Goal: Participate in discussion

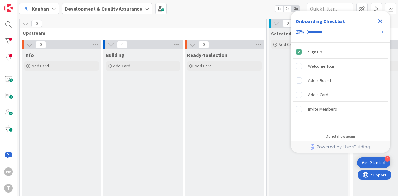
click at [378, 23] on icon "Close Checklist" at bounding box center [380, 20] width 7 height 7
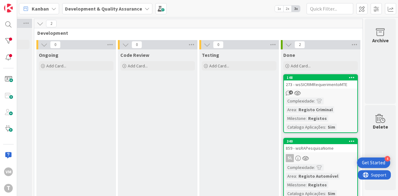
click at [320, 88] on div "273 - wsSICRIMRequerimentoMTE" at bounding box center [320, 85] width 73 height 8
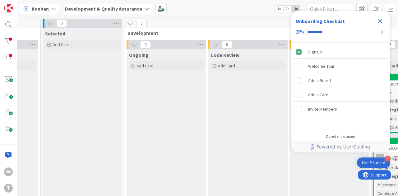
scroll to position [0, 320]
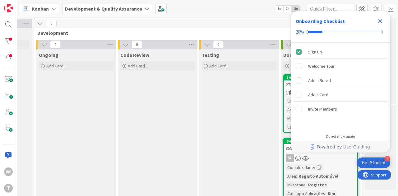
click at [287, 77] on div "148" at bounding box center [322, 78] width 71 height 4
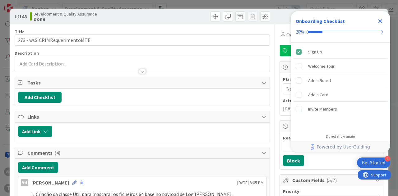
click at [378, 20] on icon "Close Checklist" at bounding box center [380, 20] width 7 height 7
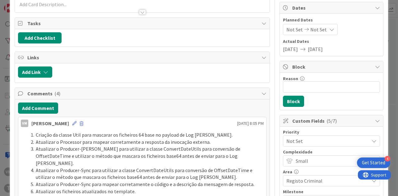
scroll to position [62, 0]
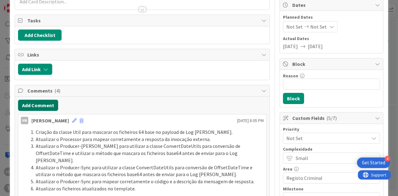
click at [46, 103] on button "Add Comment" at bounding box center [38, 105] width 40 height 11
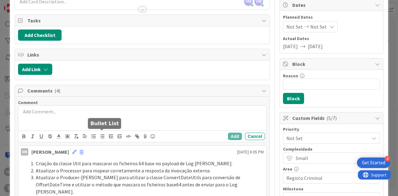
click at [102, 135] on line "button" at bounding box center [102, 135] width 3 height 0
click at [98, 134] on button "button" at bounding box center [102, 136] width 9 height 7
click at [95, 134] on icon "button" at bounding box center [94, 137] width 6 height 6
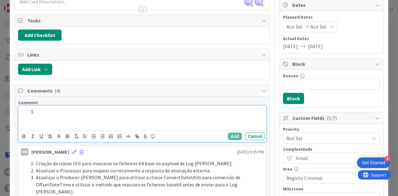
click at [65, 118] on div at bounding box center [142, 118] width 248 height 25
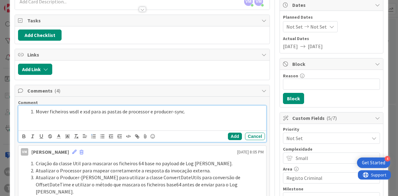
click at [128, 109] on li "Mover ficheiros wsdl e xsd para as pastas de processor e producer-sync." at bounding box center [145, 111] width 235 height 7
click at [203, 110] on li "Mover ficheiros wsdl e xsd para as pastas de Processor e Producer-Sync." at bounding box center [145, 111] width 235 height 7
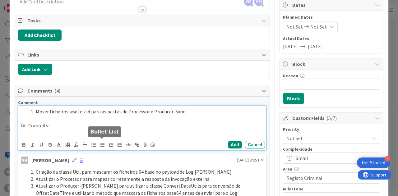
click at [101, 146] on line "button" at bounding box center [102, 146] width 3 height 0
click at [67, 131] on li at bounding box center [145, 132] width 235 height 7
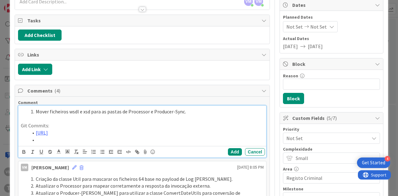
click at [95, 144] on li at bounding box center [145, 140] width 235 height 7
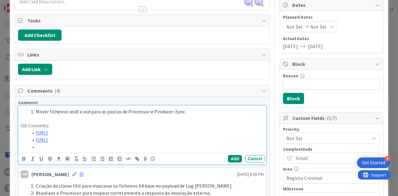
click at [40, 151] on li at bounding box center [145, 147] width 235 height 7
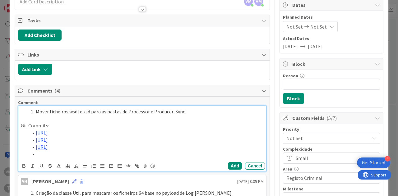
click at [121, 158] on li at bounding box center [145, 154] width 235 height 7
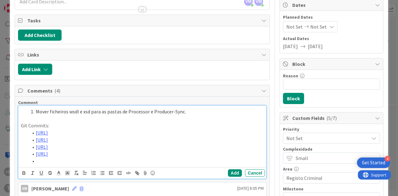
click at [54, 165] on li at bounding box center [145, 161] width 235 height 7
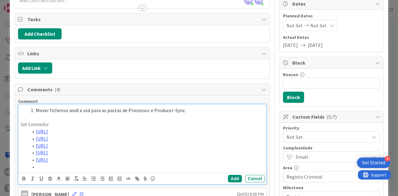
scroll to position [71, 0]
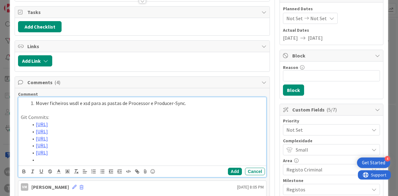
click at [75, 164] on li at bounding box center [145, 159] width 235 height 7
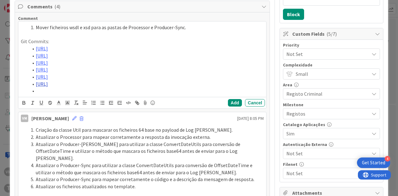
scroll to position [147, 0]
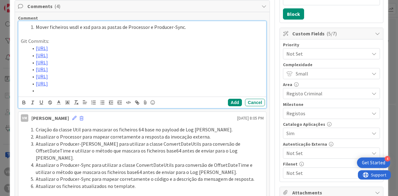
click at [68, 87] on li "[URL]" at bounding box center [145, 83] width 235 height 7
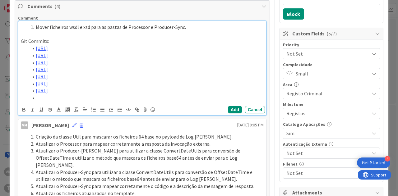
click at [83, 101] on li at bounding box center [145, 97] width 235 height 7
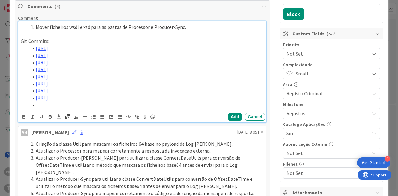
click at [106, 109] on li at bounding box center [145, 104] width 235 height 7
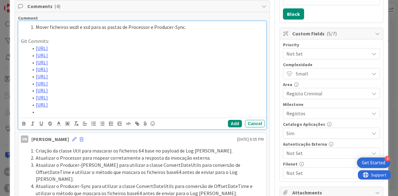
click at [82, 116] on li at bounding box center [145, 112] width 235 height 7
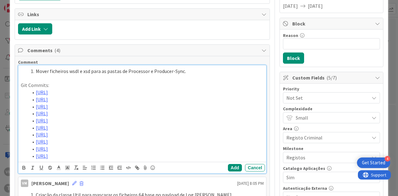
scroll to position [98, 0]
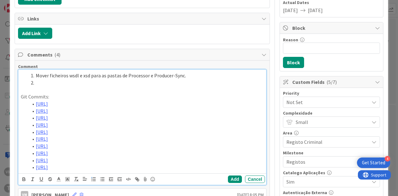
click at [208, 74] on li "Mover ficheiros wsdl e xsd para as pastas de Processor e Producer-Sync." at bounding box center [145, 75] width 235 height 7
click at [75, 83] on li at bounding box center [145, 82] width 235 height 7
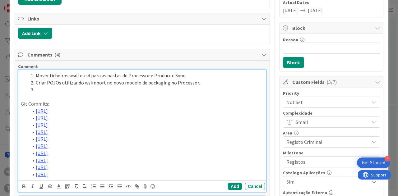
click at [70, 93] on p at bounding box center [142, 96] width 243 height 7
click at [72, 87] on li at bounding box center [145, 89] width 235 height 7
click at [103, 81] on li "Criar POJOs utilizando wsImport no novo modelo de packaging no Processor." at bounding box center [145, 82] width 235 height 7
click at [221, 90] on li "Criar POJOs utilizando wsImport no novo modelo de packaging no Producer-Sync." at bounding box center [145, 89] width 235 height 7
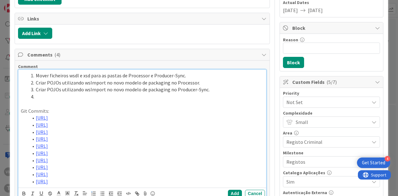
click at [61, 96] on li at bounding box center [145, 96] width 235 height 7
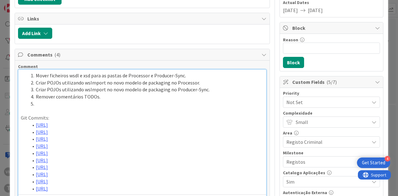
click at [49, 108] on p at bounding box center [142, 111] width 243 height 7
click at [53, 102] on li at bounding box center [145, 103] width 235 height 7
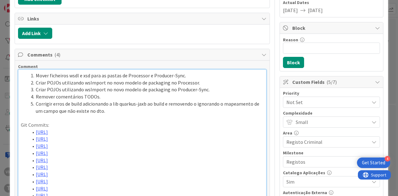
click at [160, 102] on li "Corrigir erros de build adicionando a lib quarkus-jaxb ao build e removendo o i…" at bounding box center [145, 107] width 235 height 14
click at [165, 100] on li "Corrigir erros de build adicionando a lib quarkus-jaxb ao build e removendo o i…" at bounding box center [145, 107] width 235 height 14
click at [163, 102] on li "Corrigir erros de build adicionando a lib quarkus-jaxb ao build e removendo o i…" at bounding box center [145, 107] width 235 height 14
click at [134, 109] on li "Corrigir erros de build adicionando a lib quarkus-jaxb ao build.gradle e remove…" at bounding box center [145, 107] width 235 height 14
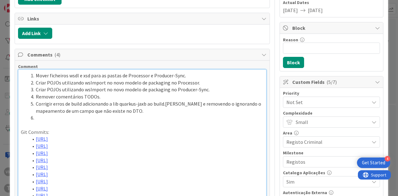
click at [100, 117] on li at bounding box center [145, 117] width 235 height 7
click at [58, 125] on li at bounding box center [145, 125] width 235 height 7
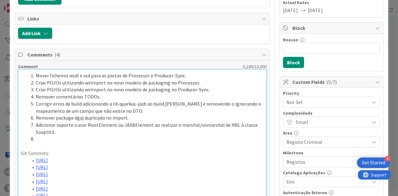
click at [37, 139] on li at bounding box center [145, 139] width 235 height 7
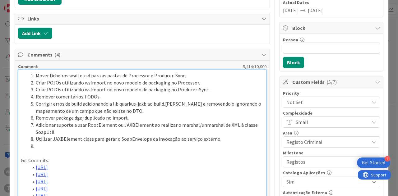
click at [58, 143] on li at bounding box center [145, 146] width 235 height 7
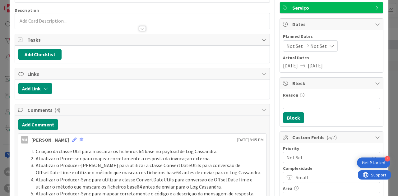
scroll to position [93, 0]
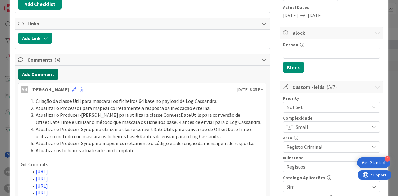
click at [37, 73] on button "Add Comment" at bounding box center [38, 74] width 40 height 11
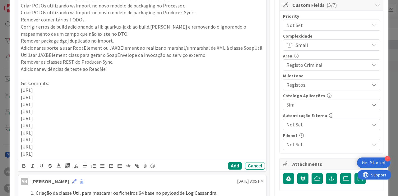
scroll to position [205, 0]
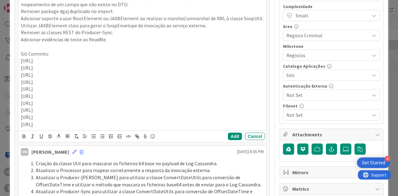
click at [65, 59] on p "[URL]" at bounding box center [142, 60] width 243 height 7
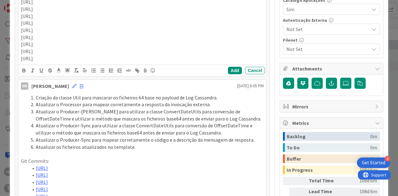
scroll to position [298, 0]
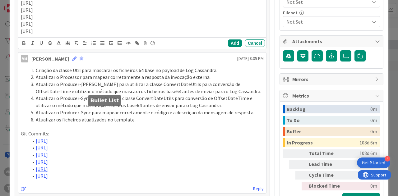
click at [100, 46] on icon "button" at bounding box center [103, 43] width 6 height 6
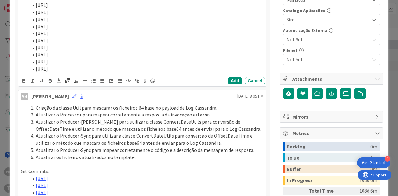
scroll to position [167, 0]
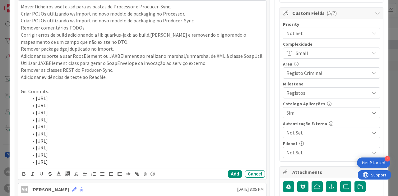
click at [116, 102] on li "[URL]" at bounding box center [145, 98] width 235 height 7
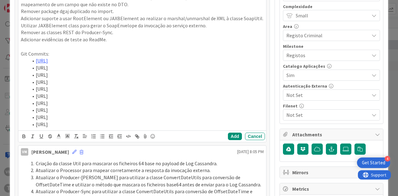
click at [117, 72] on li "[URL]" at bounding box center [145, 67] width 235 height 7
click at [121, 79] on li "[URL]" at bounding box center [145, 75] width 235 height 7
click at [123, 86] on li "[URL]" at bounding box center [145, 82] width 235 height 7
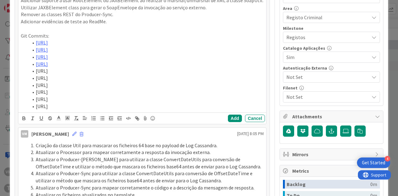
scroll to position [236, 0]
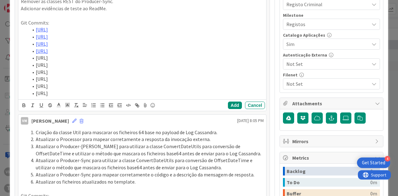
click at [124, 62] on li "[URL]" at bounding box center [145, 57] width 235 height 7
click at [124, 69] on li "[URL]" at bounding box center [145, 65] width 235 height 7
click at [126, 76] on li "[URL]" at bounding box center [145, 72] width 235 height 7
click at [125, 83] on li "[URL]" at bounding box center [145, 79] width 235 height 7
click at [126, 90] on li "[URL]" at bounding box center [145, 86] width 235 height 7
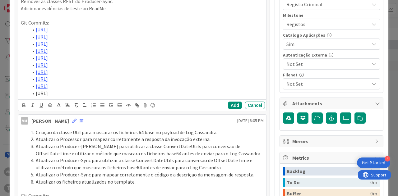
click at [124, 97] on li "[URL]" at bounding box center [145, 93] width 235 height 7
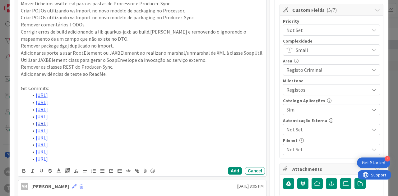
scroll to position [143, 0]
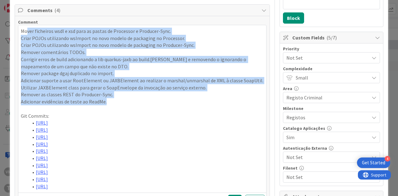
drag, startPoint x: 111, startPoint y: 102, endPoint x: 26, endPoint y: 26, distance: 113.9
click at [26, 26] on div "Mover ficheiros wsdl e xsd para as pastas de Processor e Producer-Sync. Criar P…" at bounding box center [142, 109] width 248 height 168
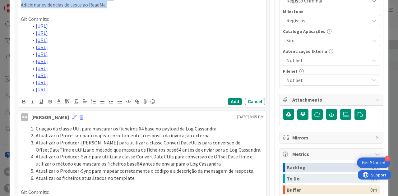
scroll to position [298, 0]
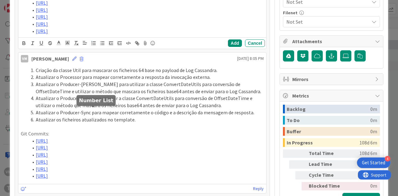
click at [93, 46] on icon "button" at bounding box center [94, 43] width 6 height 6
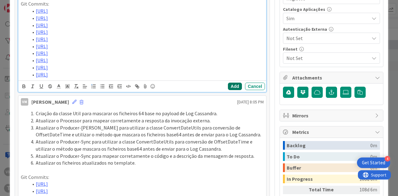
click at [233, 90] on button "Add" at bounding box center [235, 86] width 14 height 7
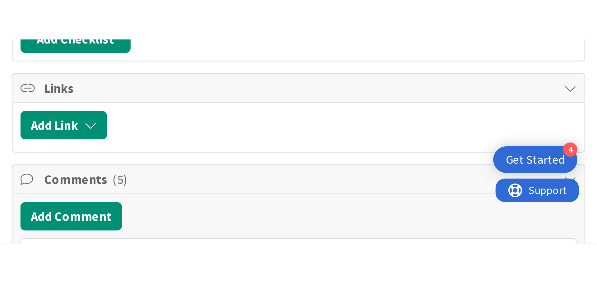
scroll to position [138, 0]
